Goal: Information Seeking & Learning: Compare options

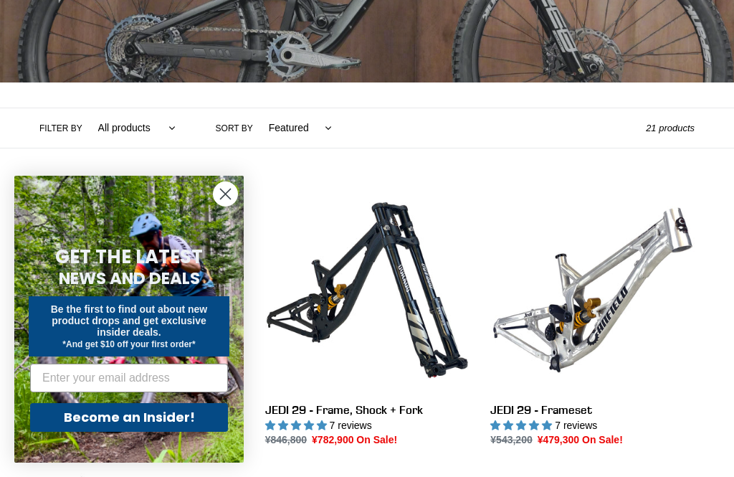
scroll to position [226, 0]
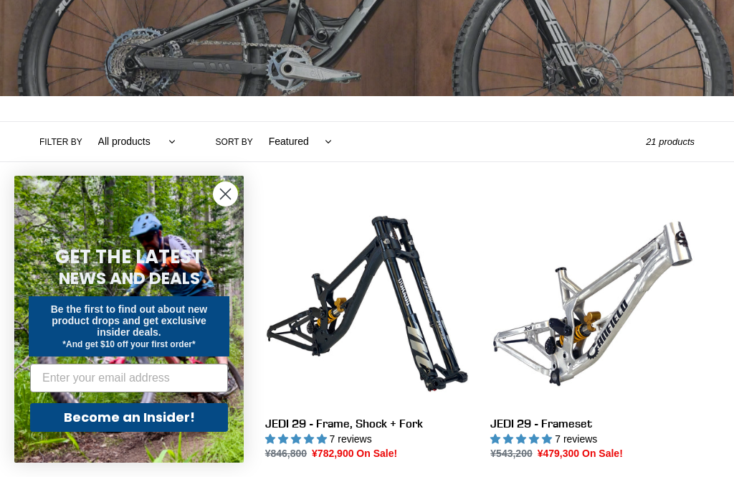
click at [220, 206] on circle "Close dialog" at bounding box center [226, 194] width 24 height 24
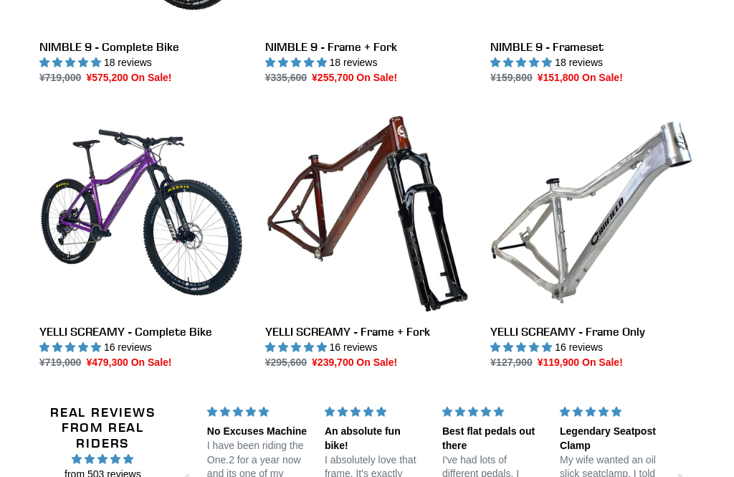
scroll to position [2020, 0]
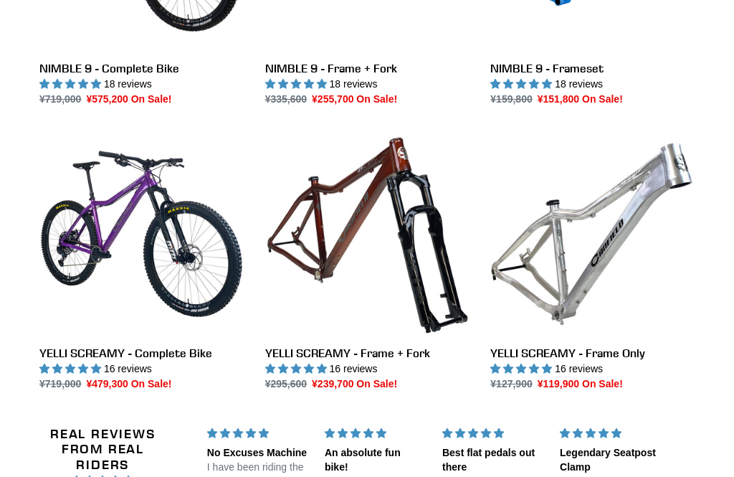
click at [683, 151] on link "YELLI SCREAMY - Frame Only" at bounding box center [593, 262] width 204 height 260
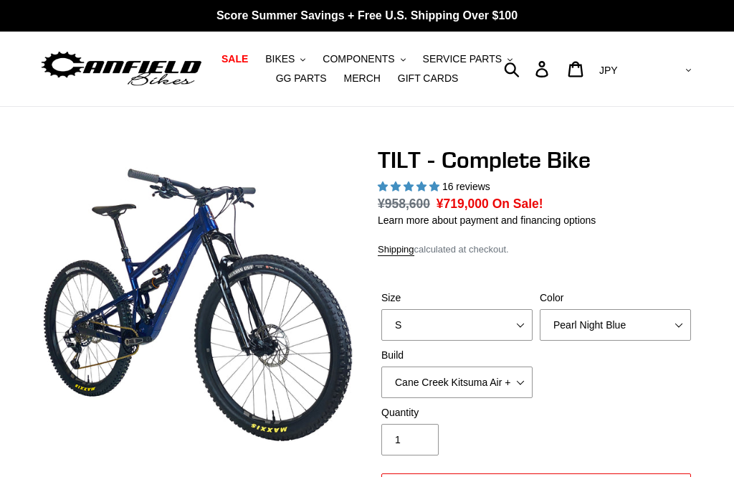
select select "highest-rating"
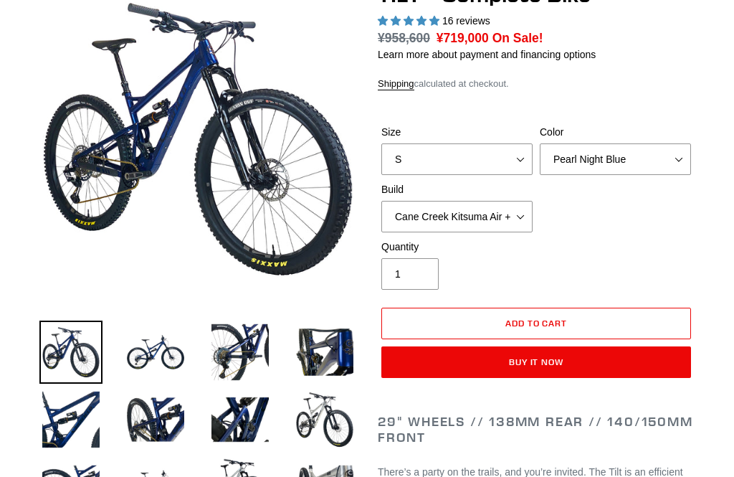
scroll to position [166, 0]
click at [153, 364] on img at bounding box center [155, 352] width 63 height 63
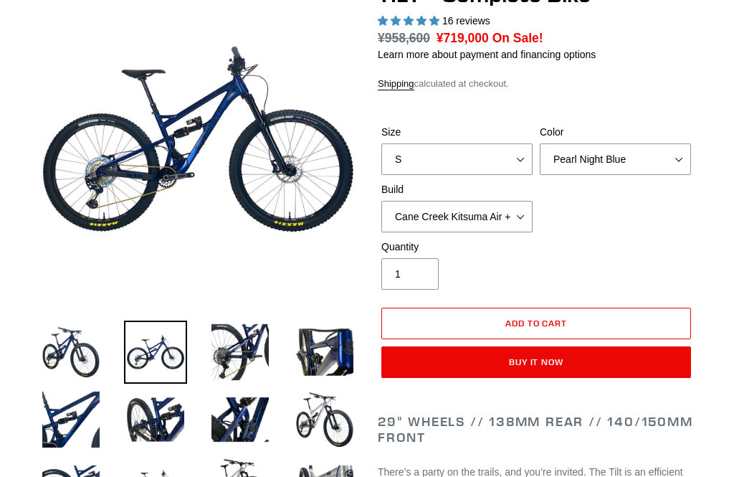
click at [256, 353] on img at bounding box center [240, 352] width 63 height 63
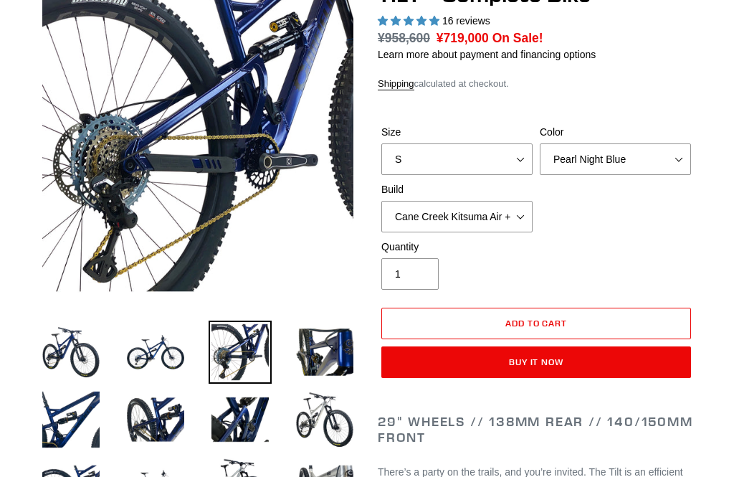
click at [326, 415] on img at bounding box center [324, 419] width 63 height 63
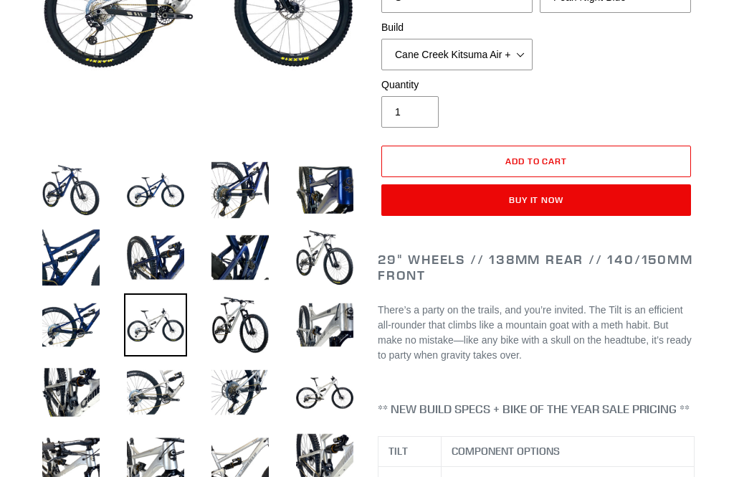
scroll to position [363, 0]
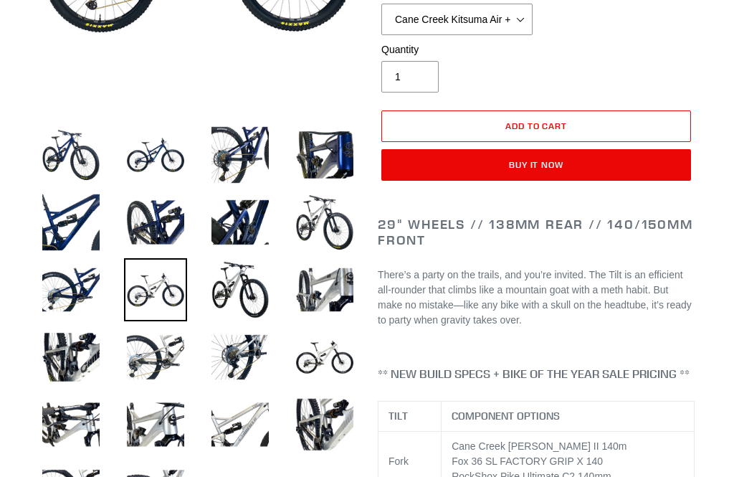
click at [318, 351] on img at bounding box center [324, 357] width 63 height 63
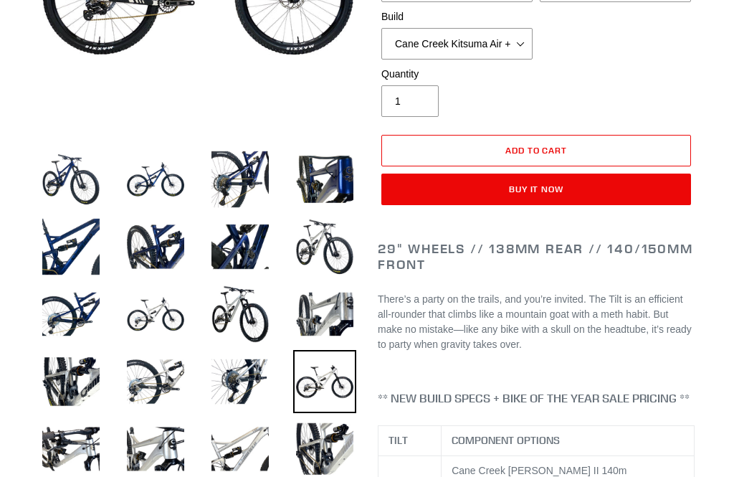
scroll to position [336, 0]
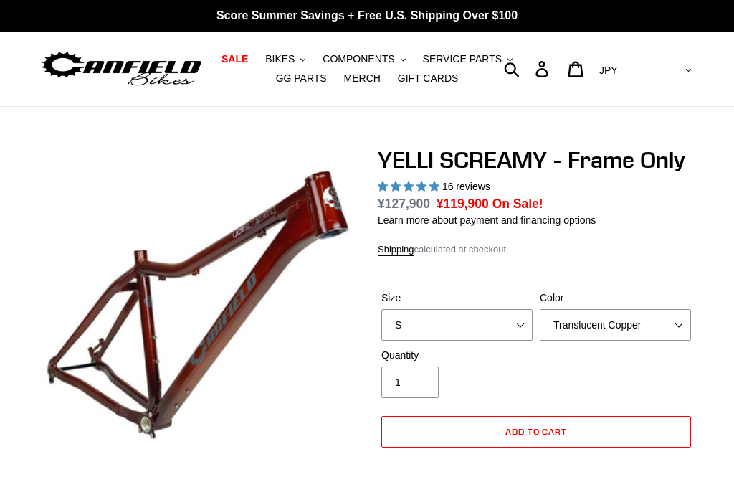
select select "highest-rating"
